Goal: Find specific page/section: Find specific page/section

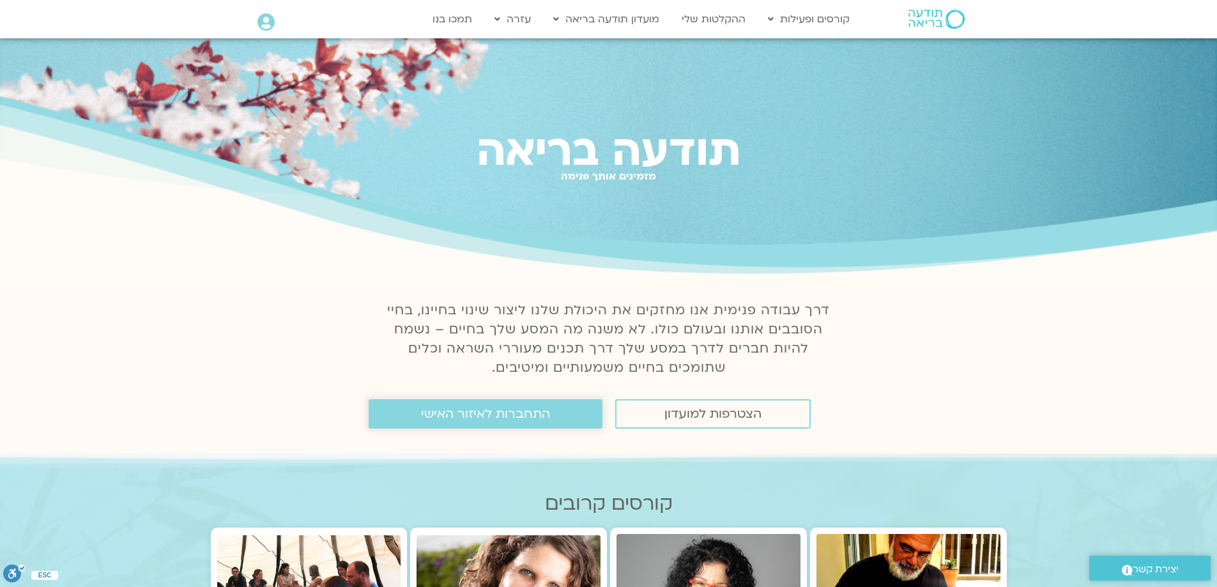
click at [567, 418] on link "התחברות לאיזור האישי" at bounding box center [486, 413] width 234 height 29
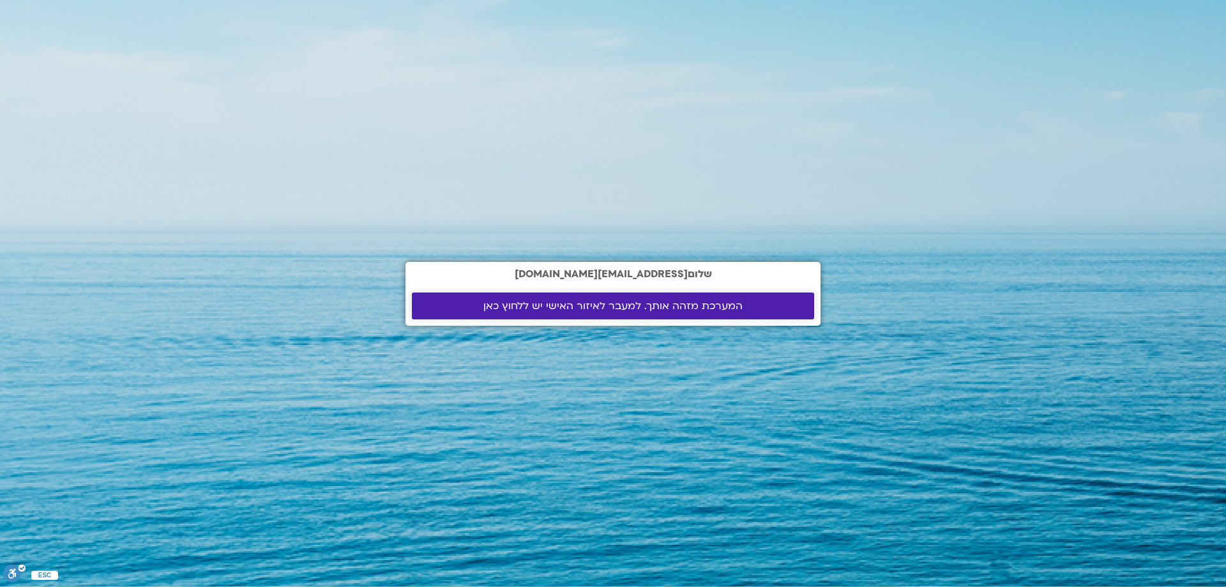
click at [635, 310] on span "המערכת מזהה אותך. למעבר לאיזור האישי יש ללחוץ כאן" at bounding box center [613, 305] width 259 height 11
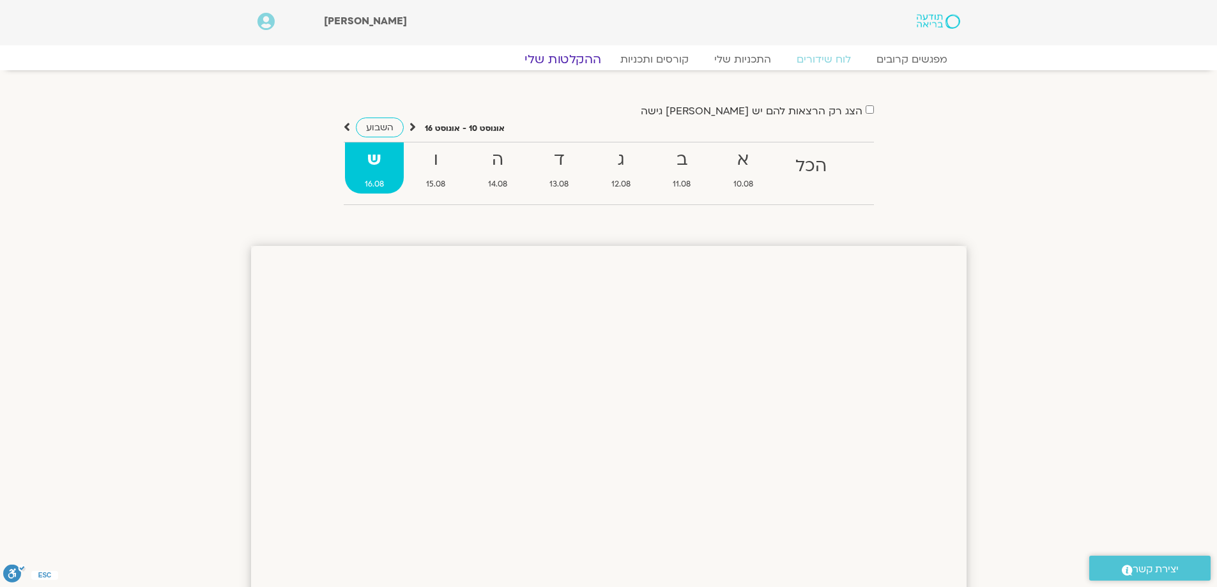
click at [574, 56] on link "ההקלטות שלי" at bounding box center [562, 59] width 107 height 15
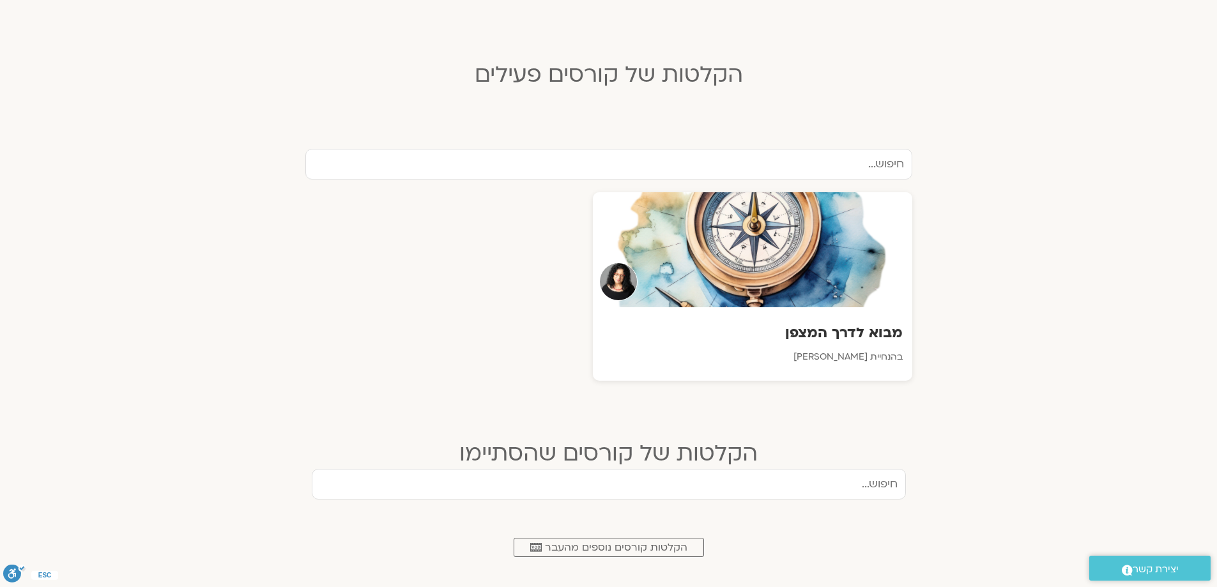
scroll to position [319, 0]
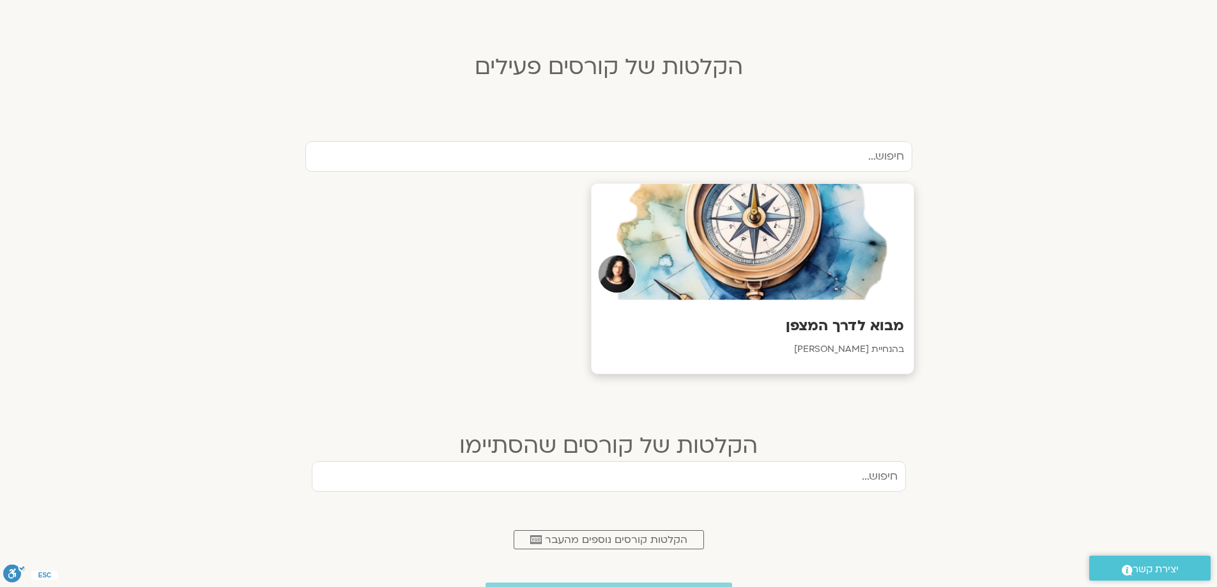
click at [734, 266] on div at bounding box center [752, 242] width 323 height 116
